Goal: Information Seeking & Learning: Find specific fact

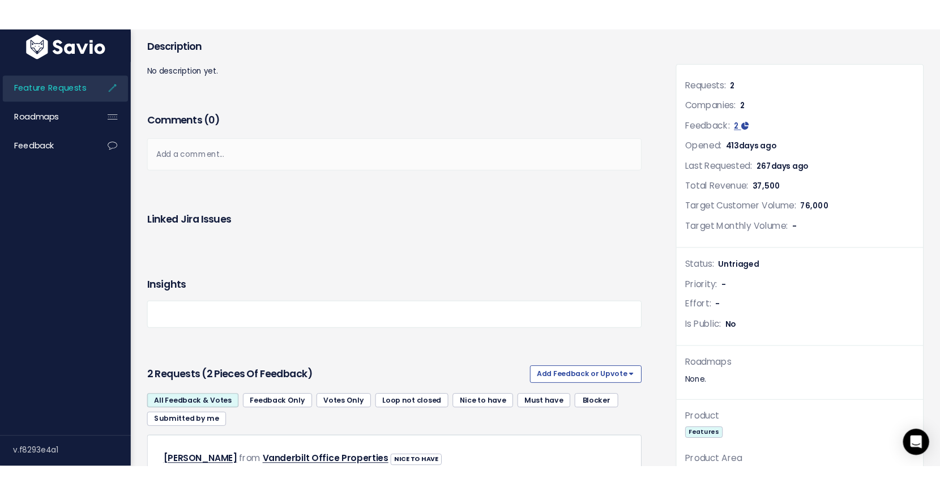
scroll to position [120, 0]
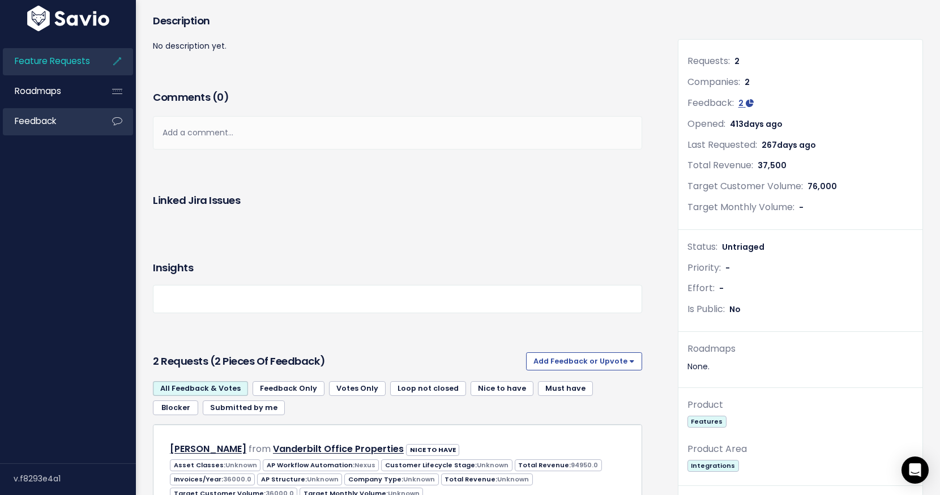
click at [22, 119] on span "Feedback" at bounding box center [35, 121] width 41 height 12
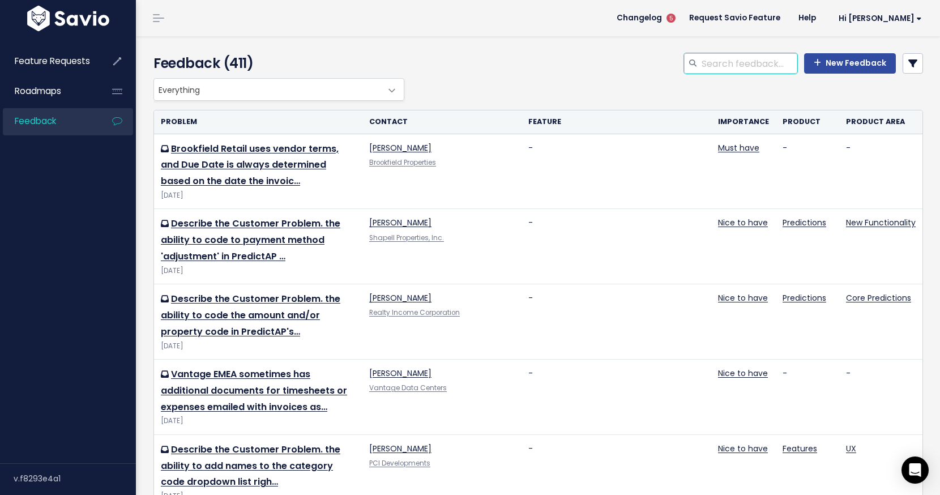
click at [746, 62] on input "search" at bounding box center [749, 63] width 97 height 20
type input "post period"
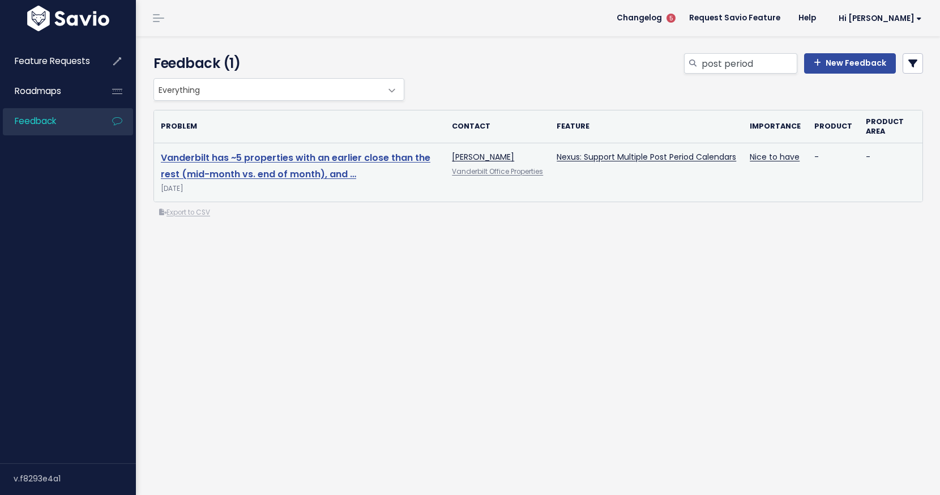
click at [334, 159] on link "Vanderbilt has ~5 properties with an earlier close than the rest (mid-month vs.…" at bounding box center [296, 165] width 270 height 29
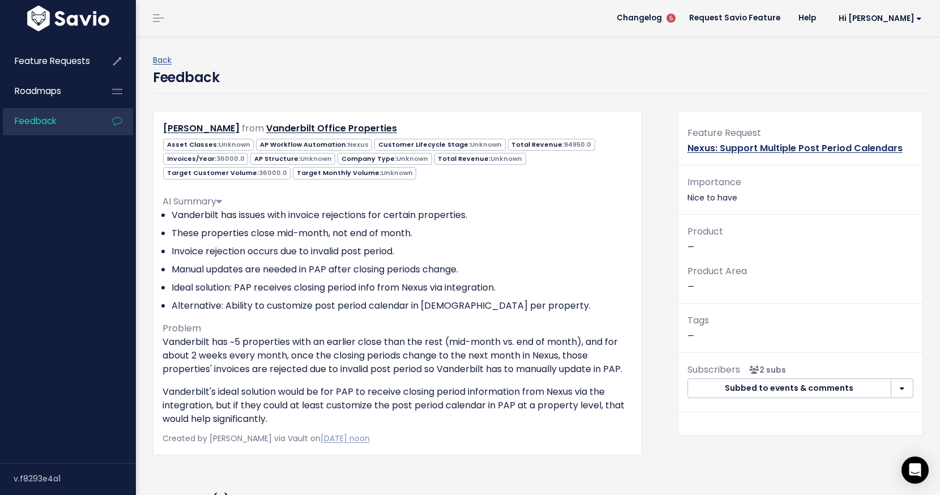
scroll to position [1, 0]
